Goal: Information Seeking & Learning: Learn about a topic

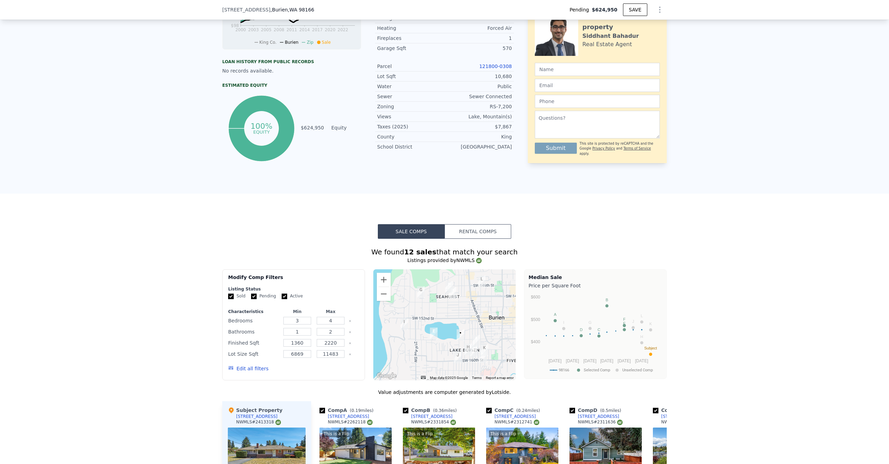
scroll to position [386, 0]
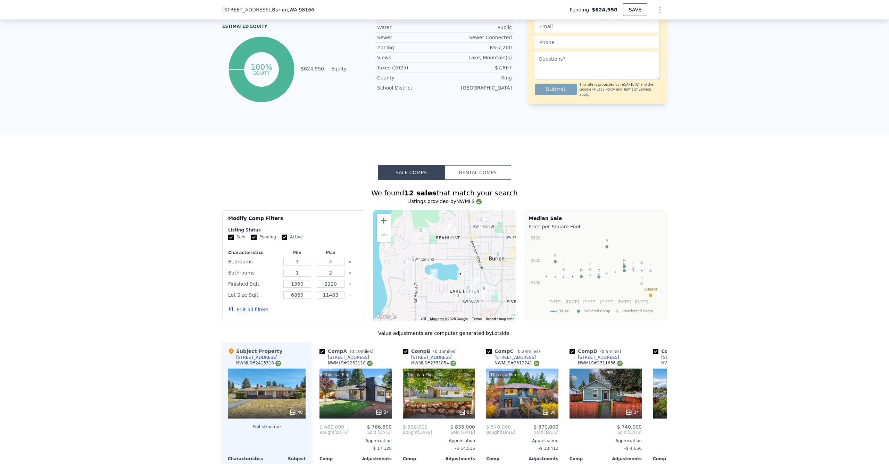
click at [427, 263] on div at bounding box center [444, 265] width 143 height 111
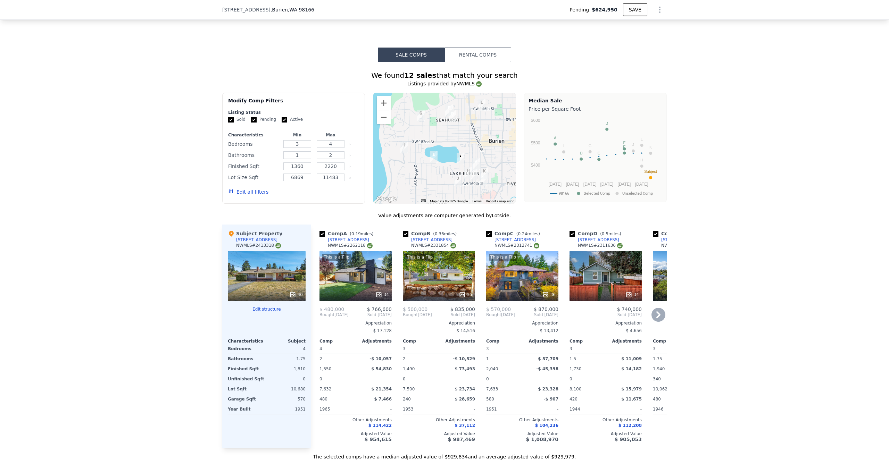
scroll to position [516, 0]
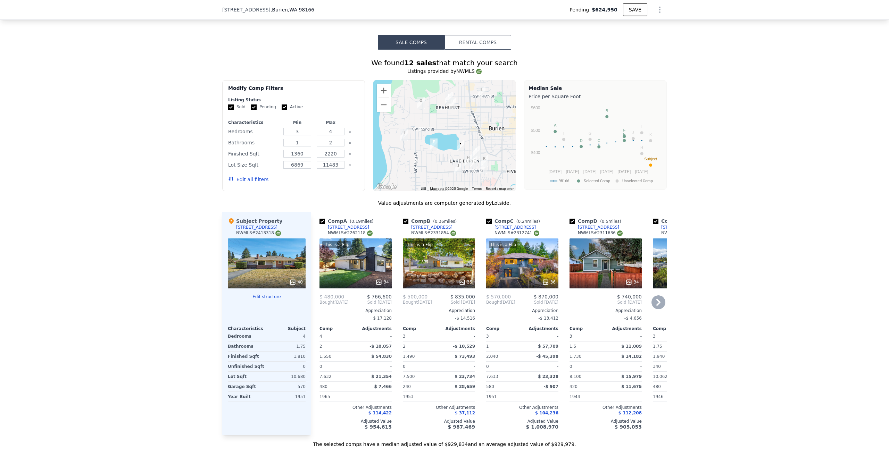
click at [659, 306] on icon at bounding box center [658, 302] width 14 height 14
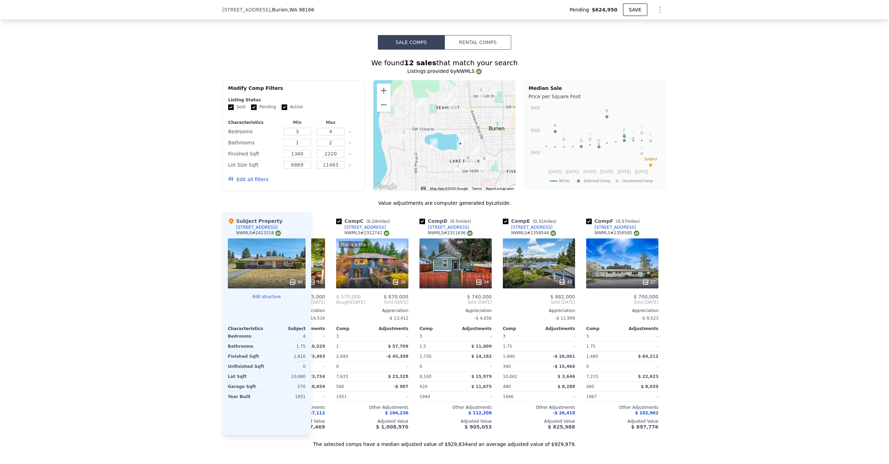
scroll to position [0, 167]
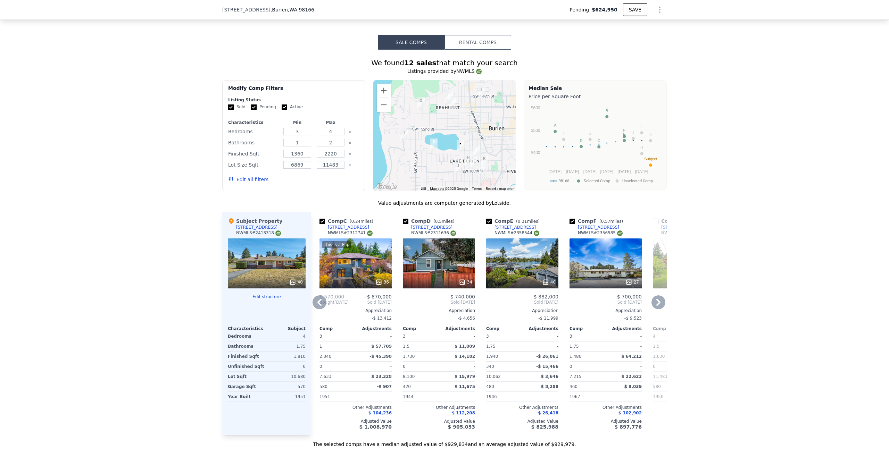
click at [315, 309] on icon at bounding box center [320, 302] width 14 height 14
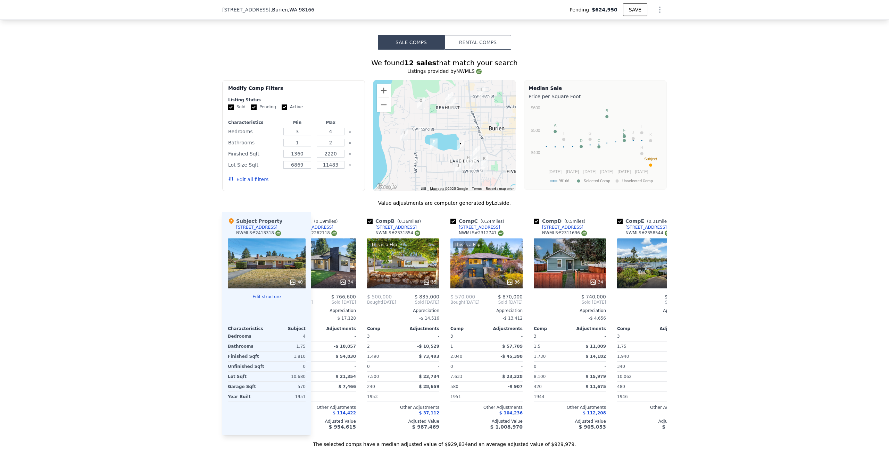
scroll to position [0, 0]
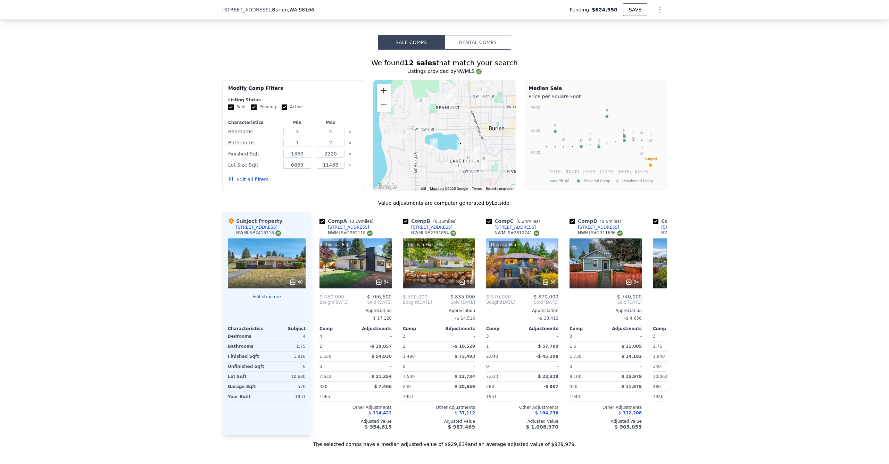
click at [383, 95] on button "Zoom in" at bounding box center [384, 91] width 14 height 14
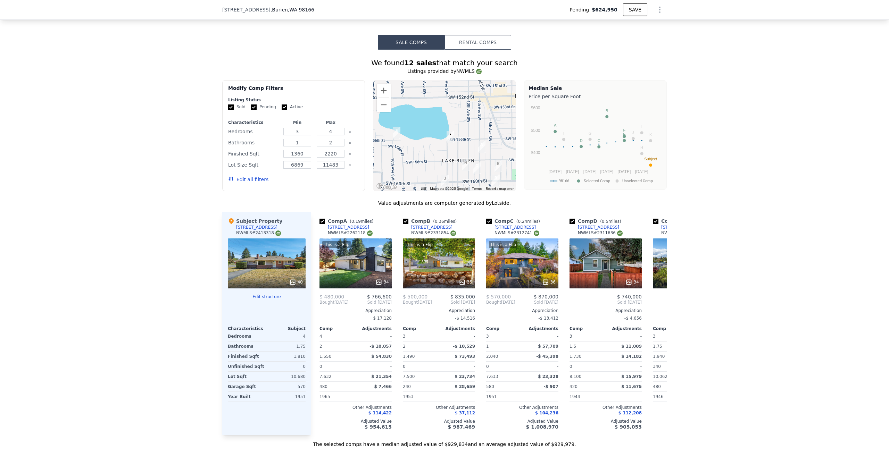
drag, startPoint x: 472, startPoint y: 144, endPoint x: 443, endPoint y: 115, distance: 41.5
click at [443, 114] on div at bounding box center [444, 135] width 143 height 111
click at [477, 148] on img "15638 9th Ave SW" at bounding box center [479, 142] width 8 height 12
drag, startPoint x: 470, startPoint y: 171, endPoint x: 465, endPoint y: 155, distance: 17.0
click at [465, 155] on div at bounding box center [444, 135] width 143 height 111
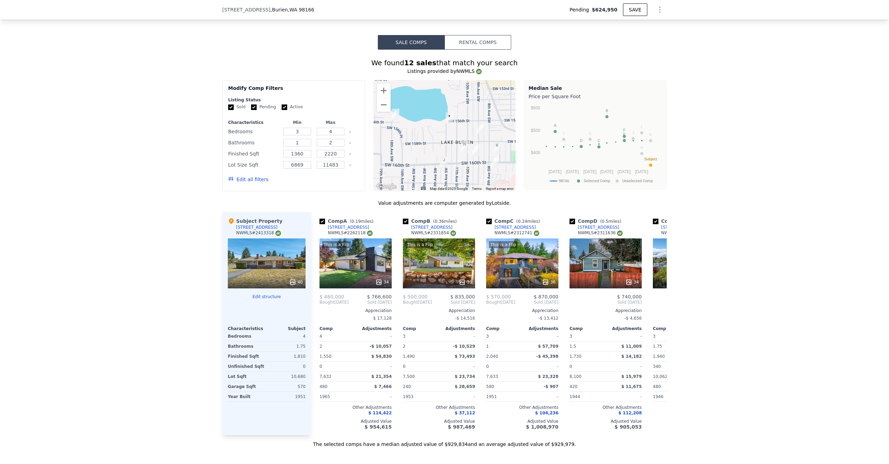
drag, startPoint x: 462, startPoint y: 135, endPoint x: 456, endPoint y: 135, distance: 5.6
click at [457, 135] on div at bounding box center [444, 135] width 143 height 111
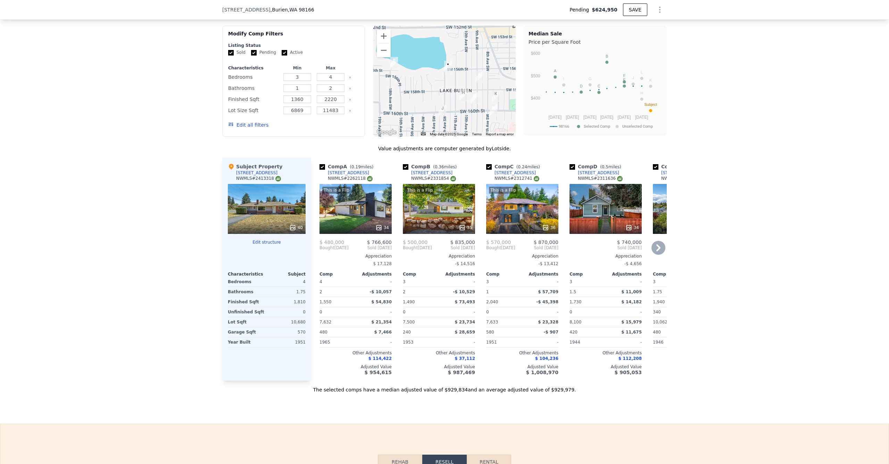
click at [440, 225] on div "This is a Flip 35" at bounding box center [439, 209] width 72 height 50
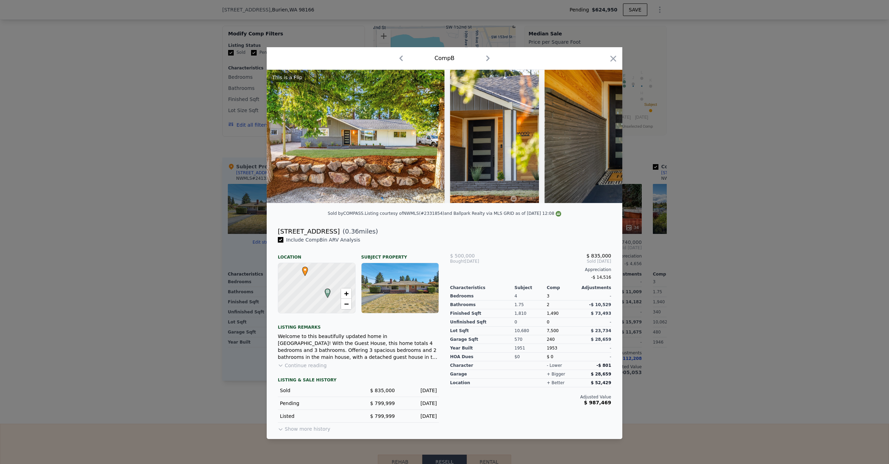
click at [611, 61] on icon "button" at bounding box center [613, 59] width 10 height 10
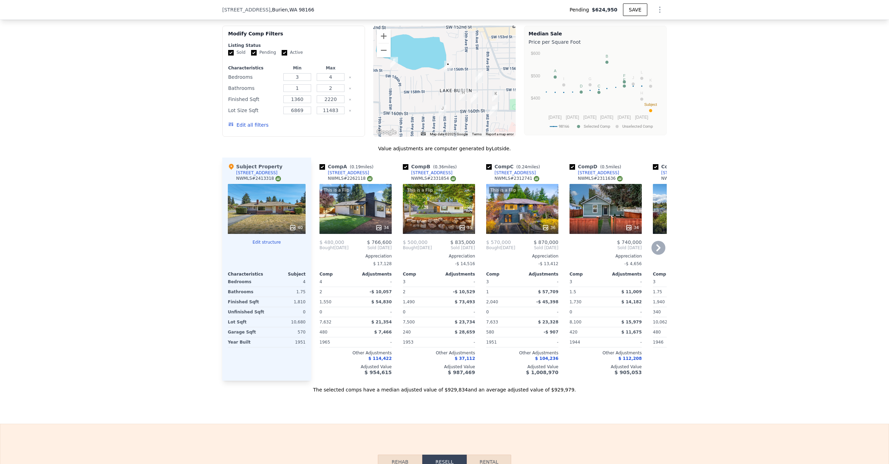
scroll to position [579, 0]
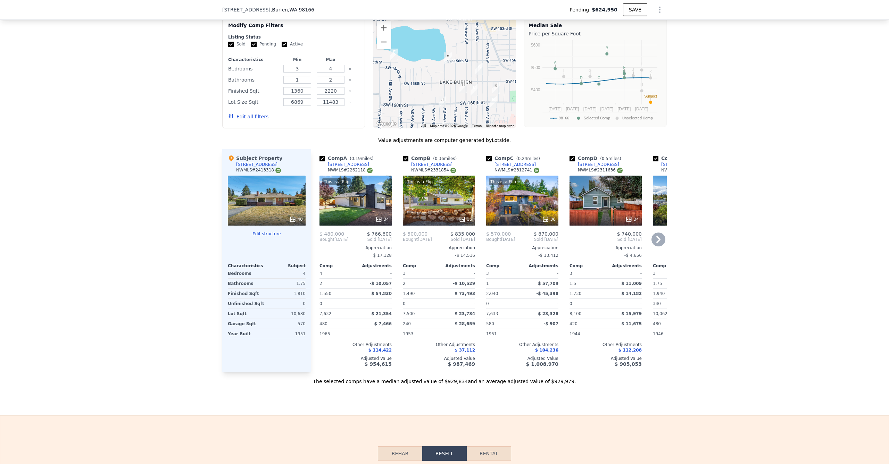
click at [656, 242] on icon at bounding box center [658, 240] width 14 height 14
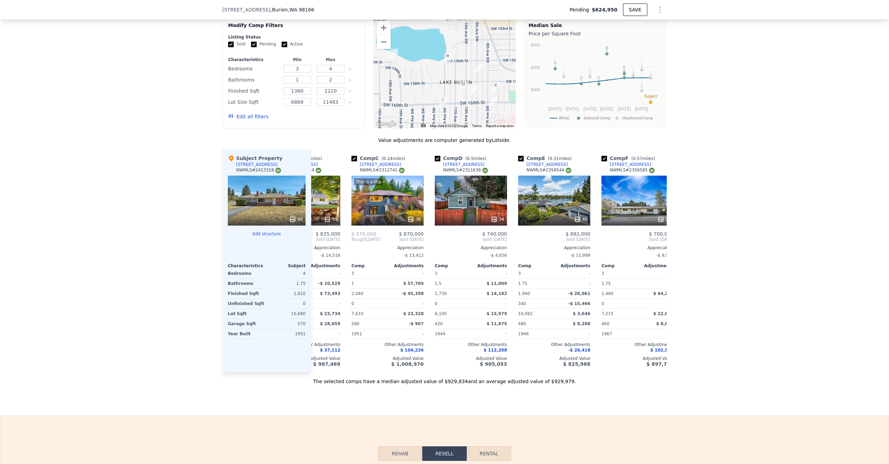
scroll to position [0, 167]
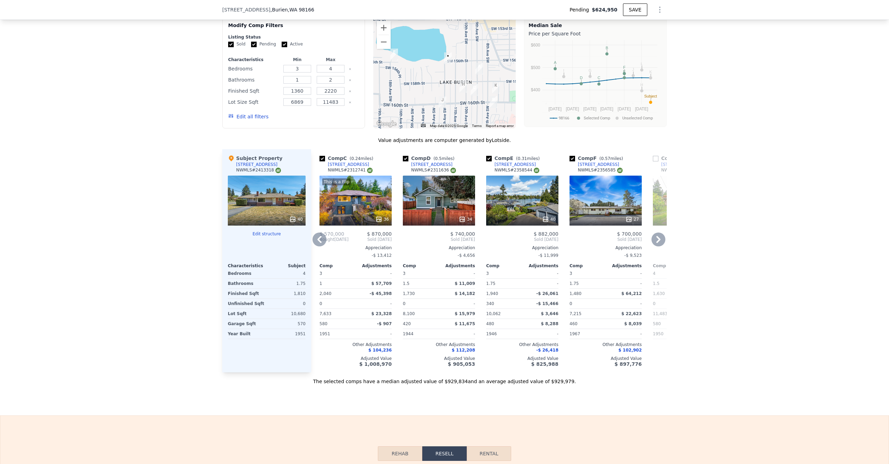
click at [656, 243] on icon at bounding box center [658, 239] width 4 height 7
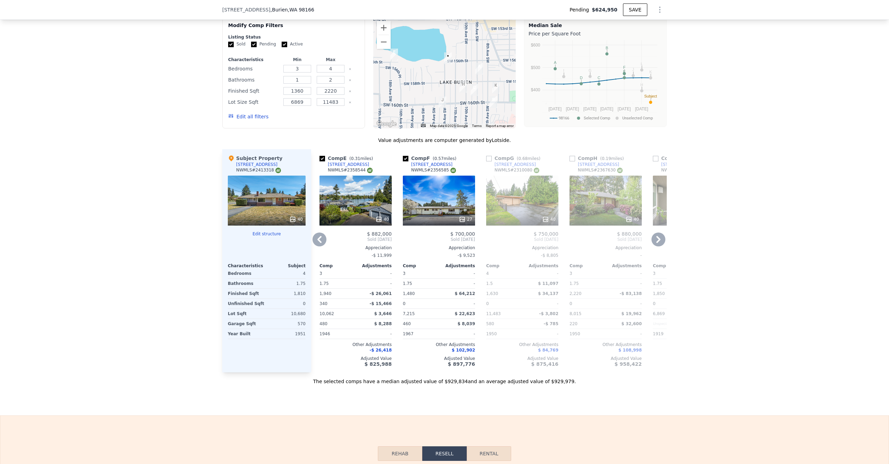
click at [322, 244] on icon at bounding box center [320, 240] width 14 height 14
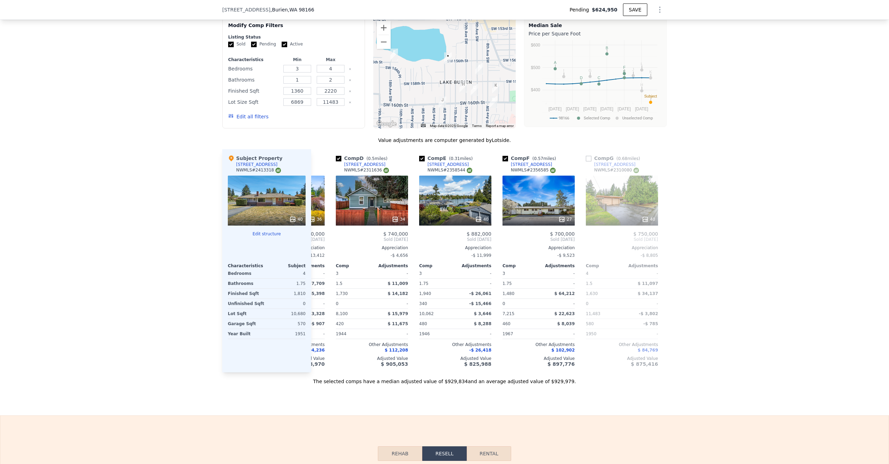
scroll to position [0, 167]
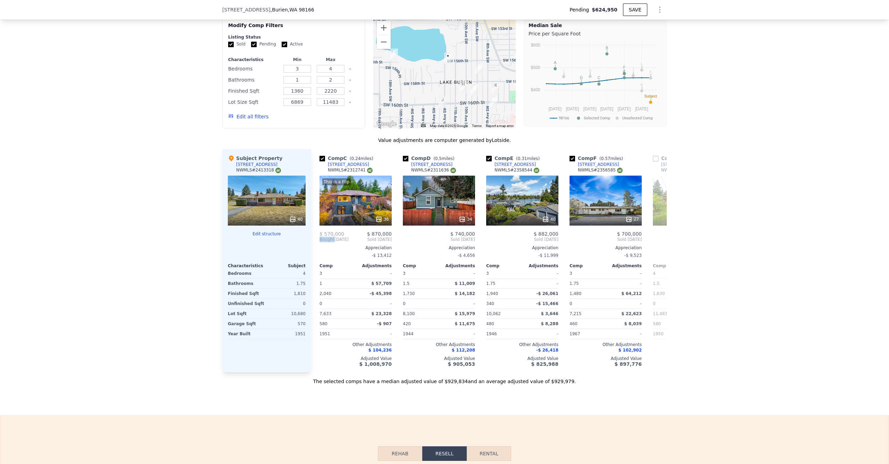
click at [322, 245] on div "Comp A ( 0.19 miles) [STREET_ADDRESS] This is a Flip 34 $ 480,000 $ 766,600 Bou…" at bounding box center [489, 260] width 356 height 223
click at [315, 245] on icon at bounding box center [320, 240] width 14 height 14
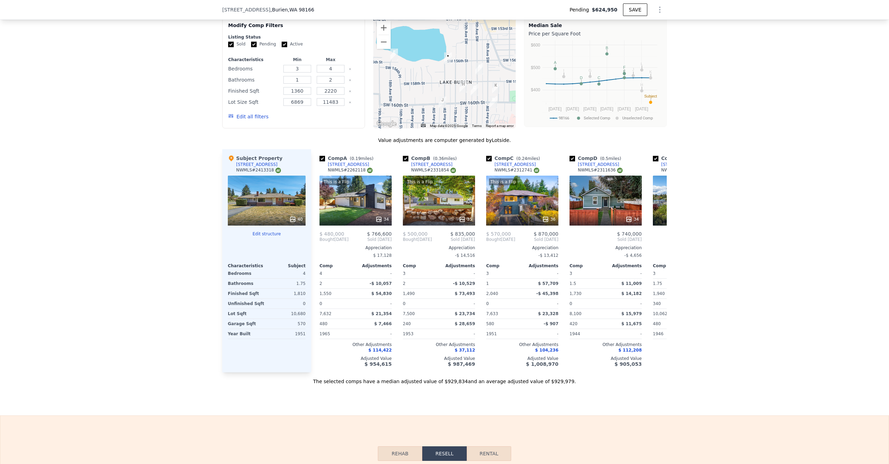
click at [171, 217] on div "We found 12 sales that match your search Listings provided by NWMLS Filters Map…" at bounding box center [444, 186] width 889 height 398
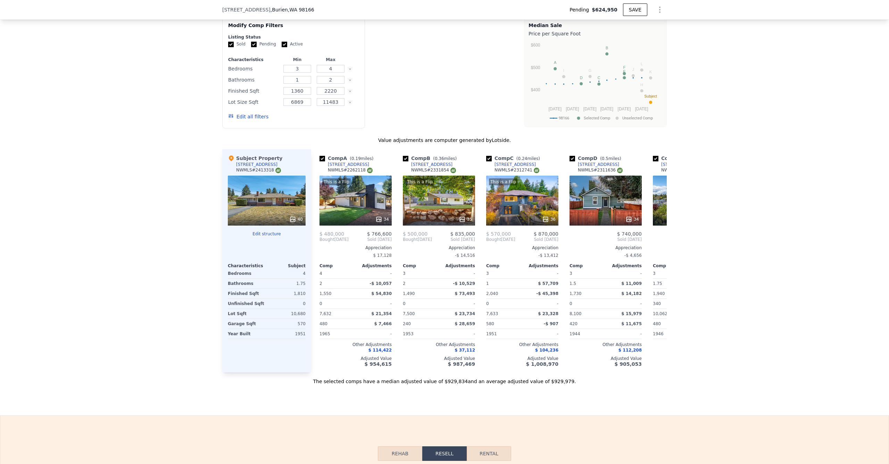
type input "$ 950,000"
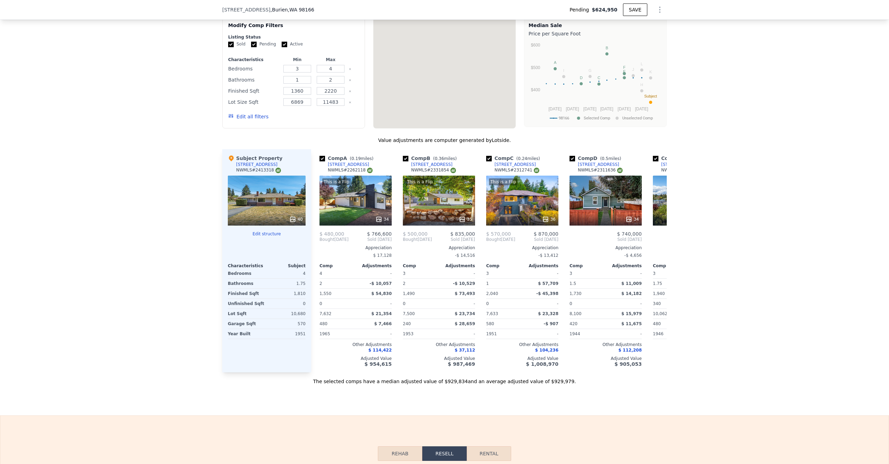
type input "$ 207,656"
